Goal: Transaction & Acquisition: Obtain resource

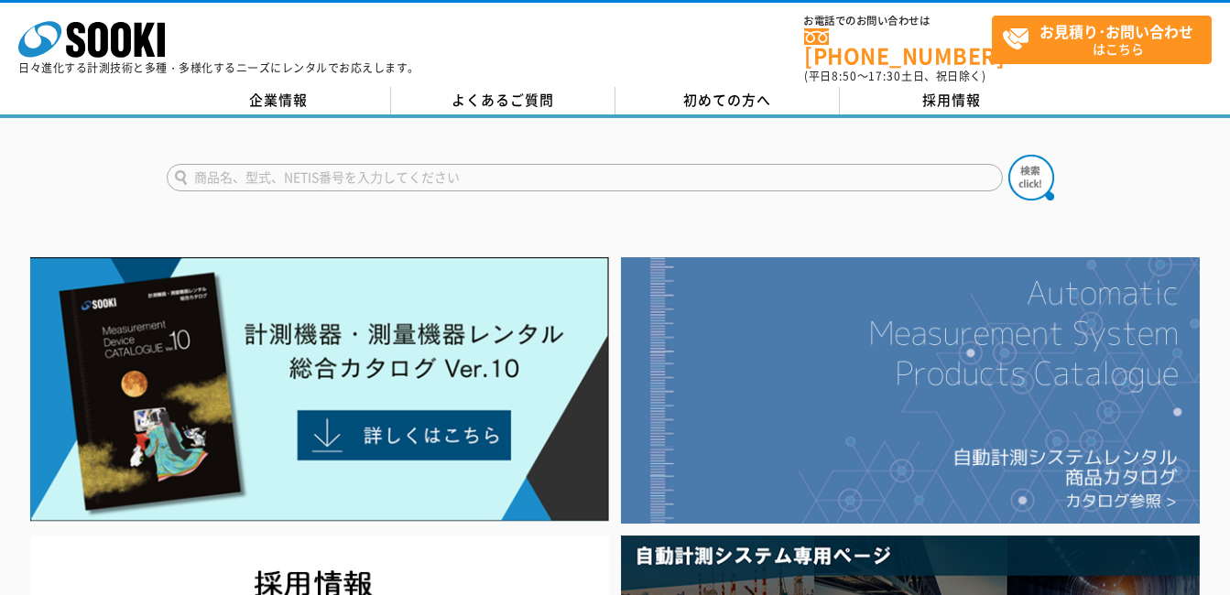
click at [898, 310] on img at bounding box center [910, 390] width 579 height 267
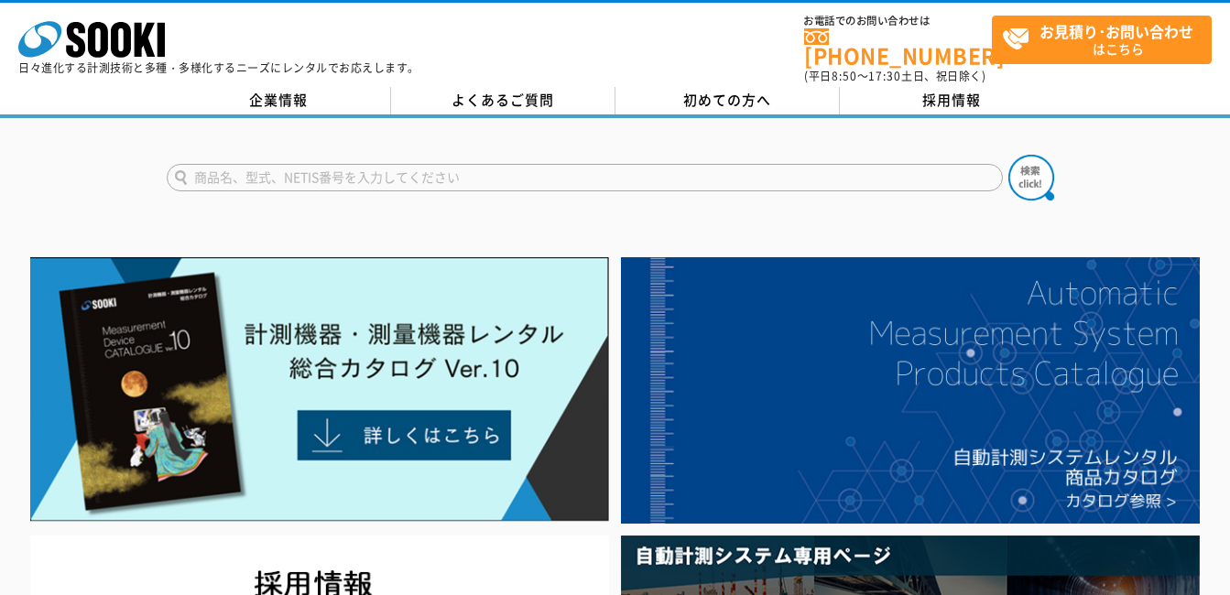
click at [603, 172] on input "text" at bounding box center [585, 177] width 836 height 27
click at [645, 168] on input "text" at bounding box center [585, 177] width 836 height 27
click at [620, 171] on input "text" at bounding box center [585, 177] width 836 height 27
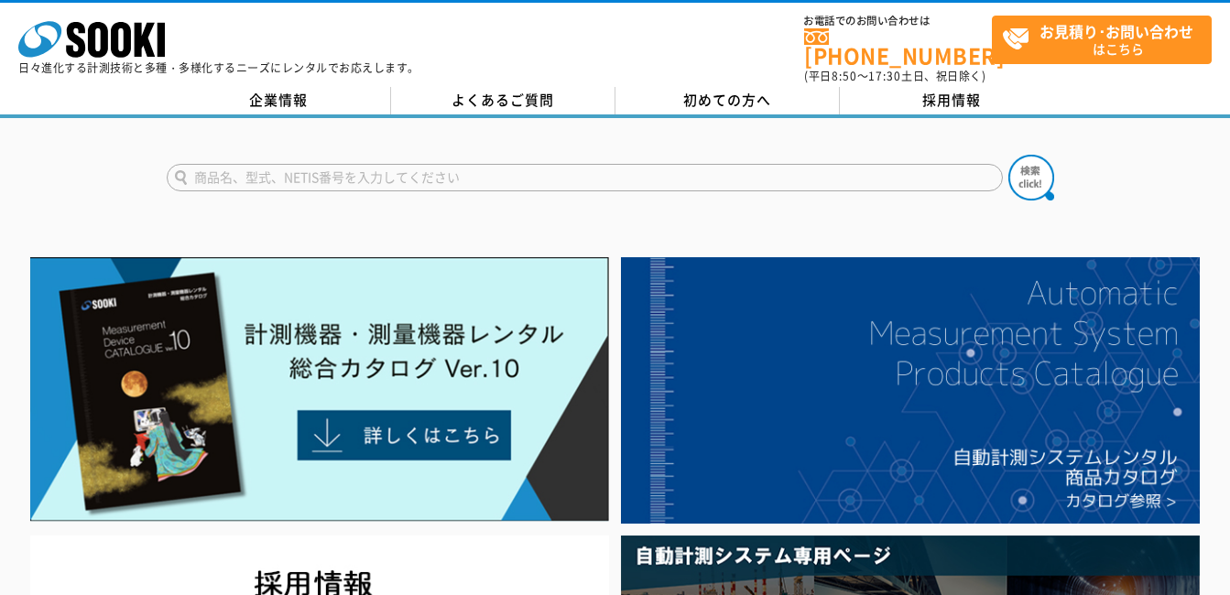
click at [579, 164] on input "text" at bounding box center [585, 177] width 836 height 27
click at [577, 164] on input "text" at bounding box center [585, 177] width 836 height 27
click at [604, 164] on input "text" at bounding box center [585, 177] width 836 height 27
click at [289, 171] on input "text" at bounding box center [585, 177] width 836 height 27
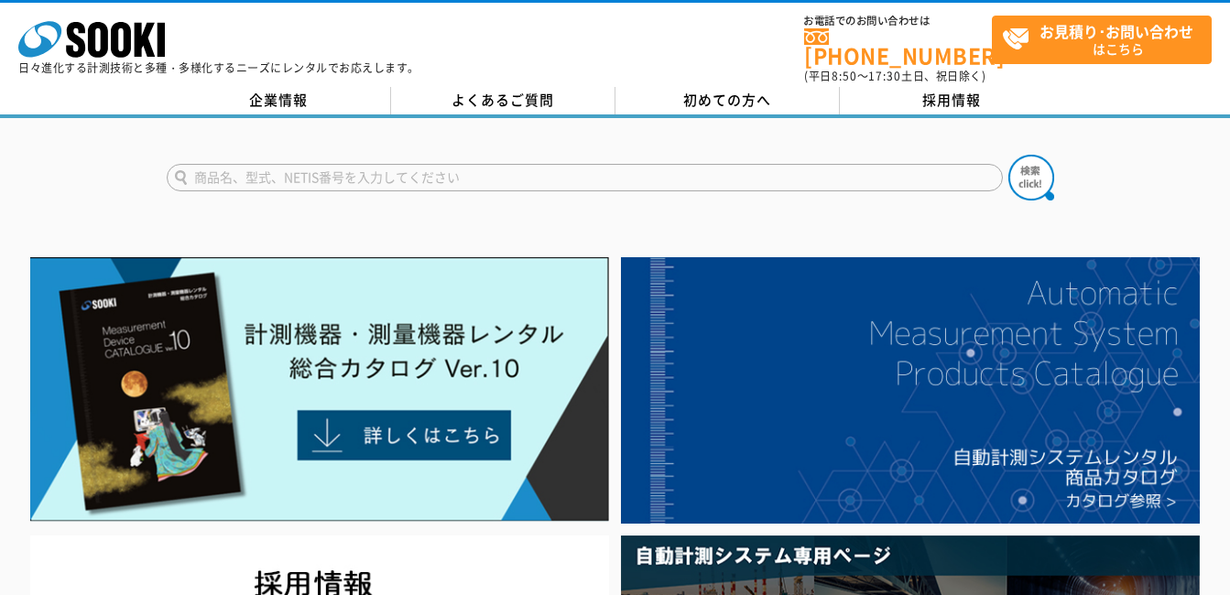
click at [596, 165] on input "text" at bounding box center [585, 177] width 836 height 27
click at [618, 164] on input "text" at bounding box center [585, 177] width 836 height 27
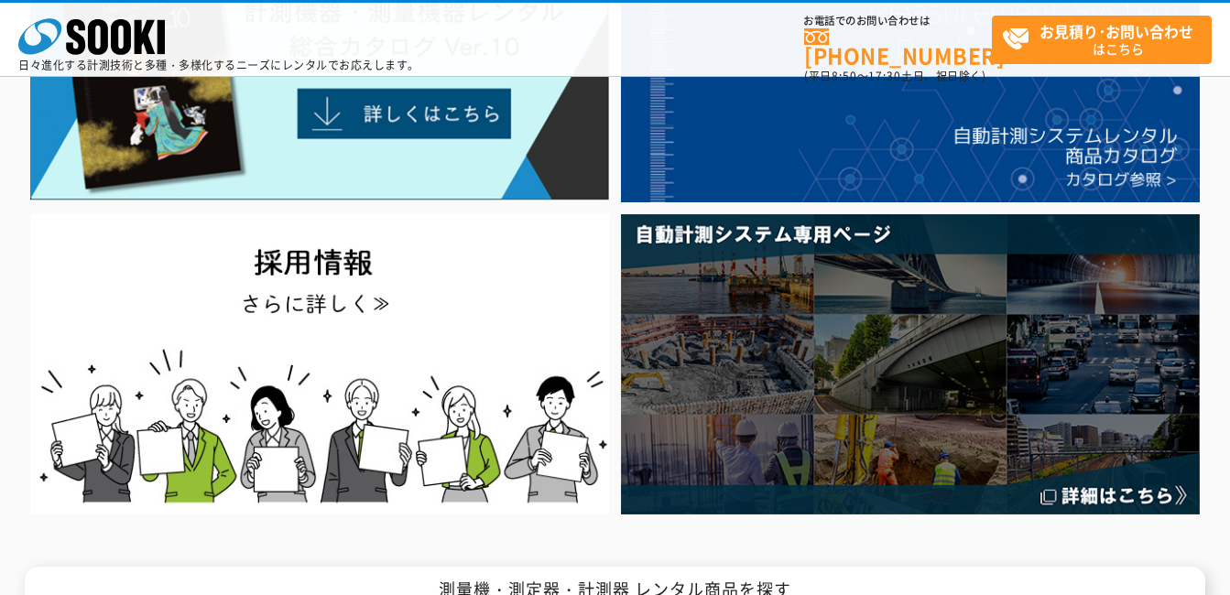
scroll to position [275, 0]
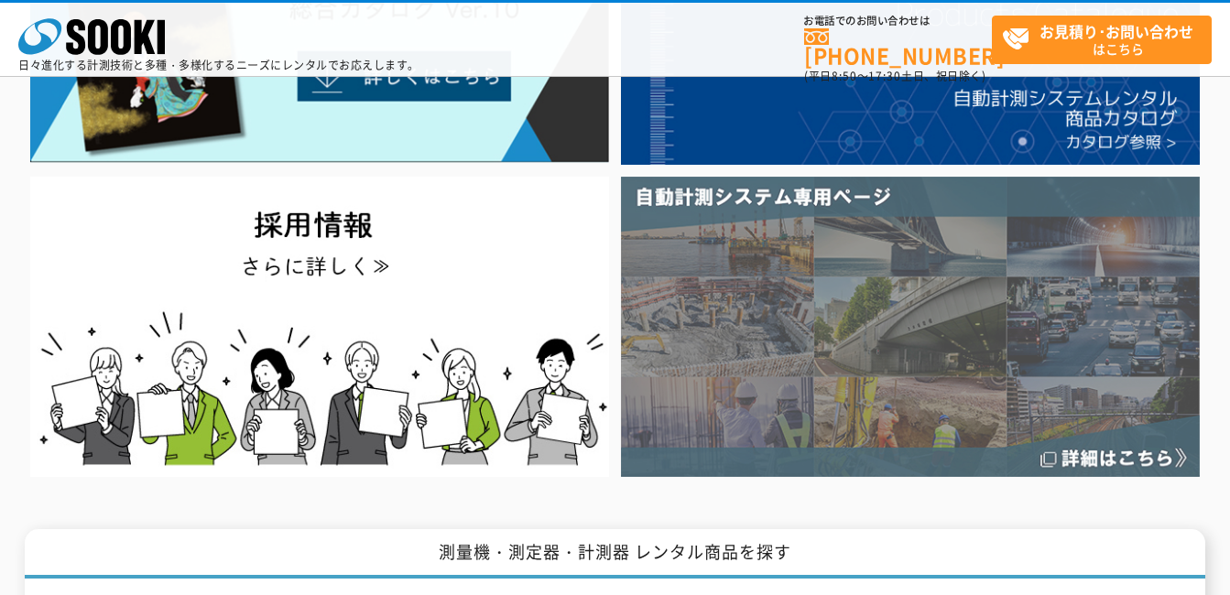
type input "商品名、型式、NETIS番号を入力してください"
click at [937, 344] on img at bounding box center [910, 327] width 579 height 300
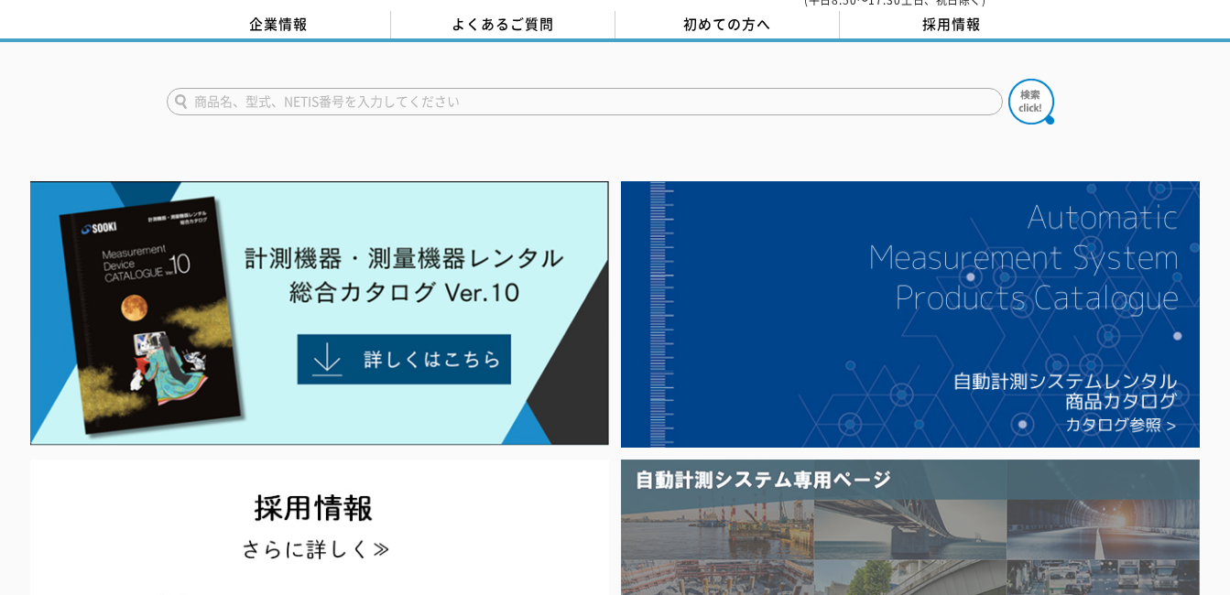
scroll to position [0, 0]
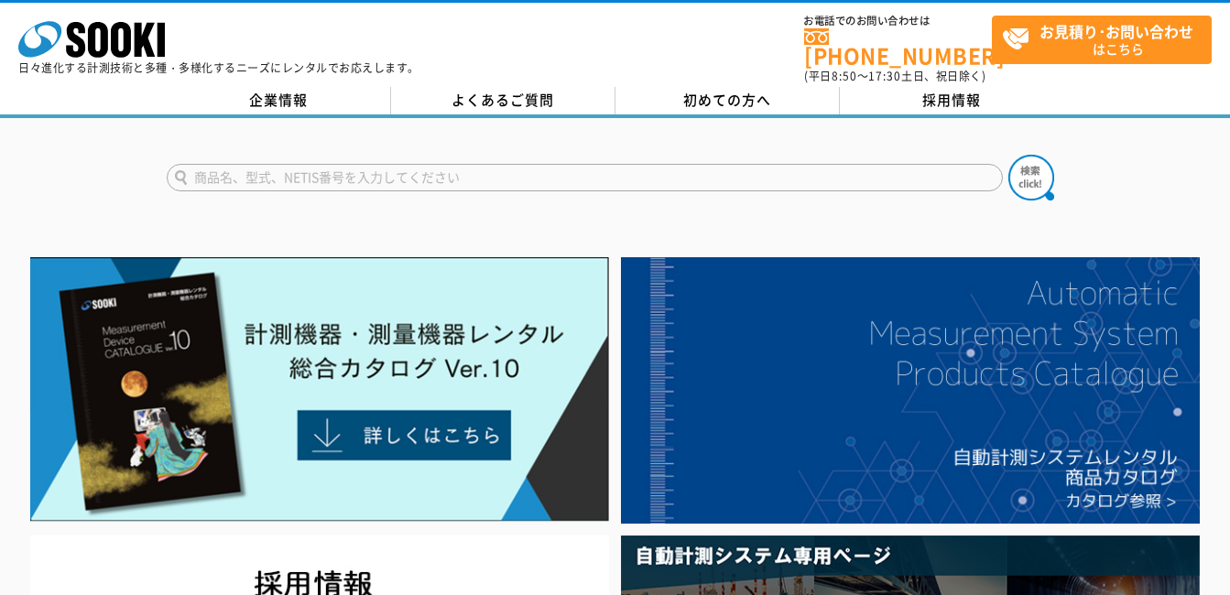
click at [282, 164] on input "text" at bounding box center [585, 177] width 836 height 27
type input "チルフォメーション"
click at [1019, 169] on img at bounding box center [1031, 178] width 46 height 46
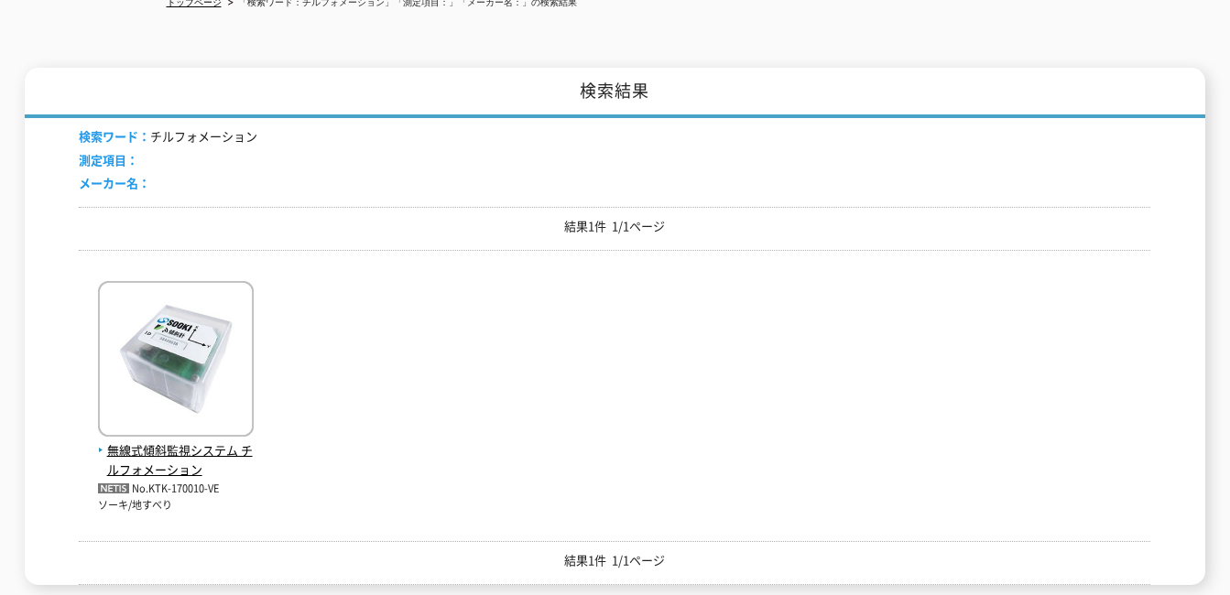
scroll to position [275, 0]
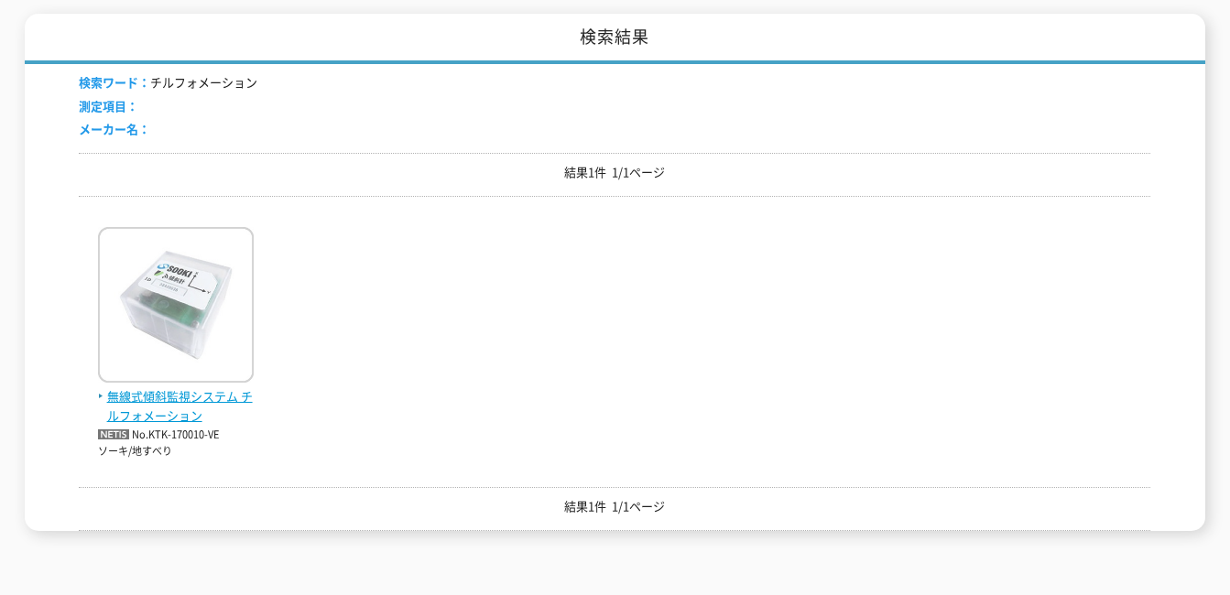
click at [171, 320] on img at bounding box center [176, 307] width 156 height 160
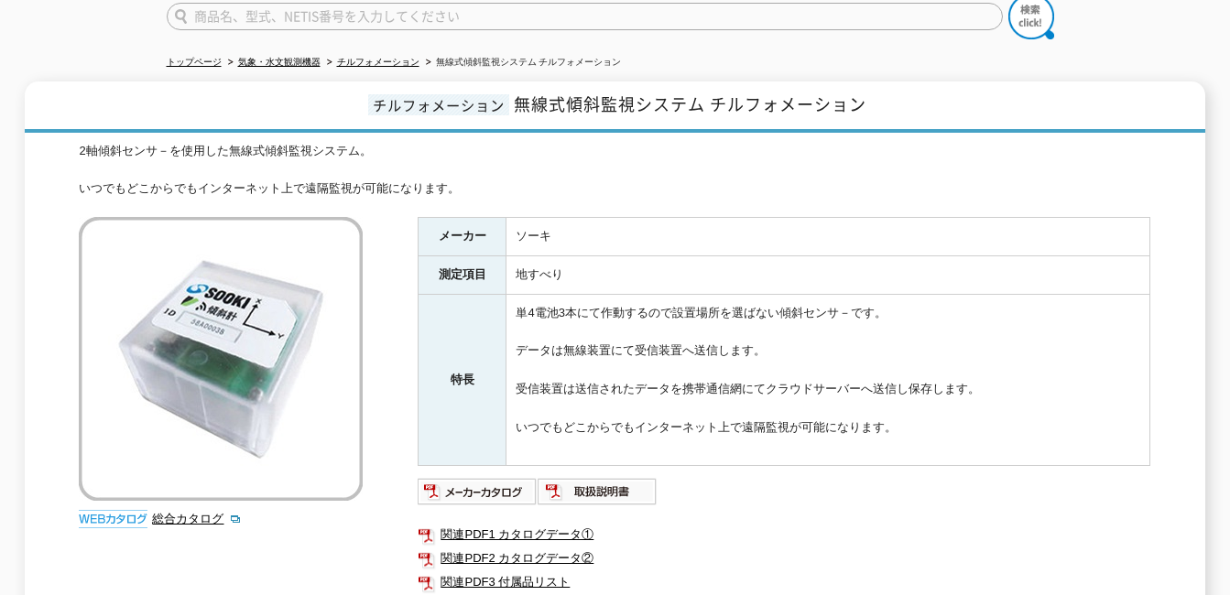
scroll to position [127, 0]
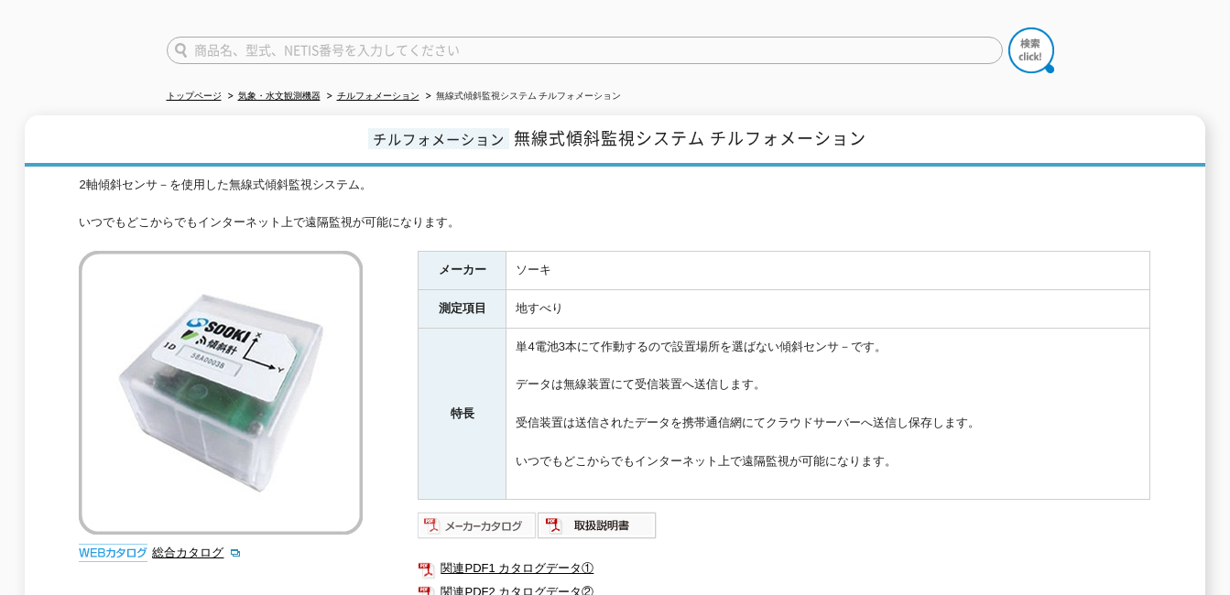
click at [482, 521] on img at bounding box center [478, 525] width 120 height 29
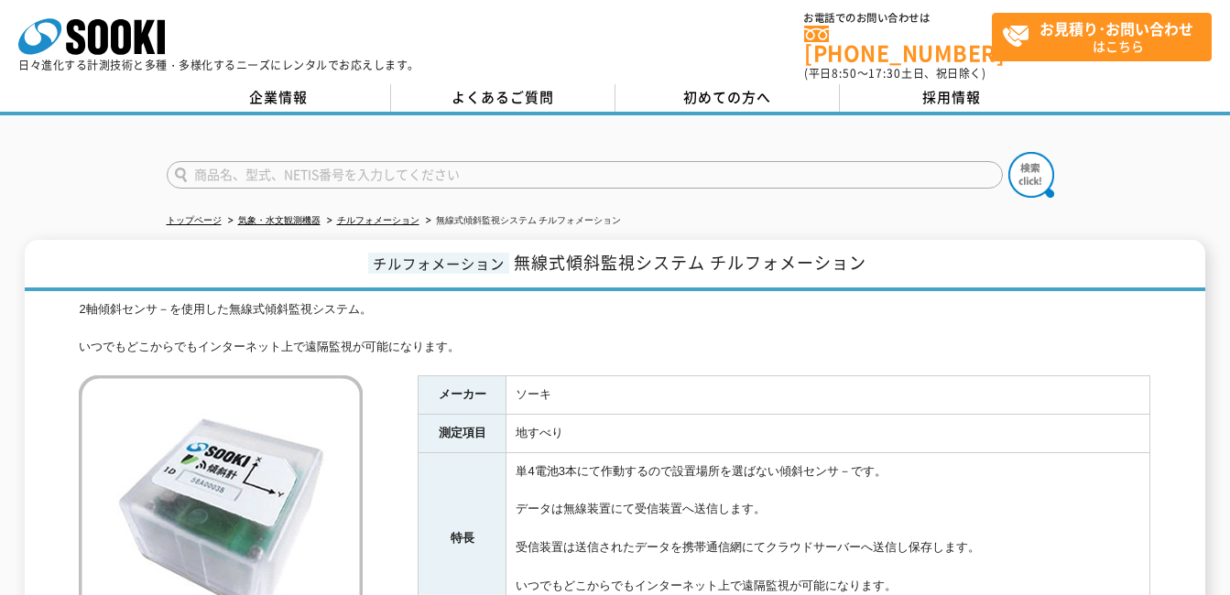
scroll to position [0, 0]
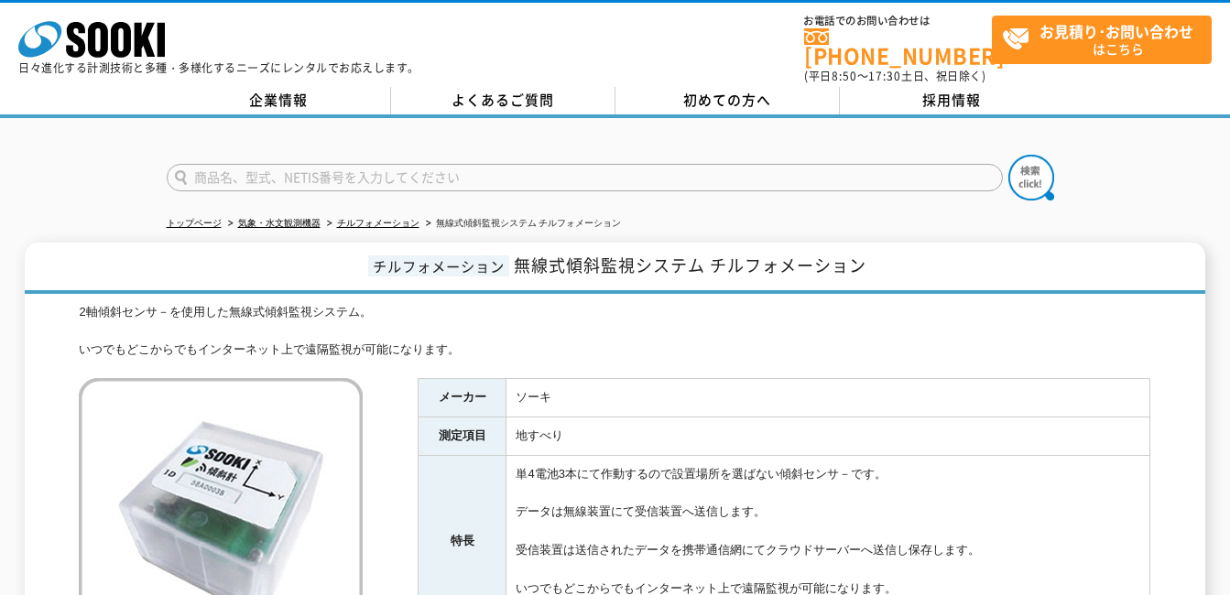
click at [293, 257] on h1 "チルフォメーション 無線式傾斜監視システム チルフォメーション" at bounding box center [615, 268] width 1181 height 51
